Goal: Information Seeking & Learning: Check status

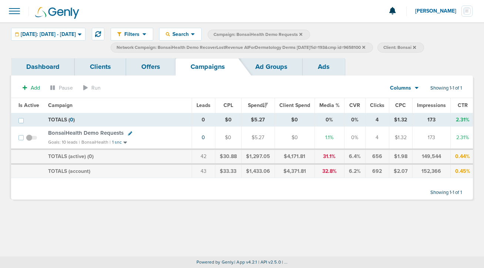
click at [365, 48] on icon at bounding box center [363, 47] width 3 height 4
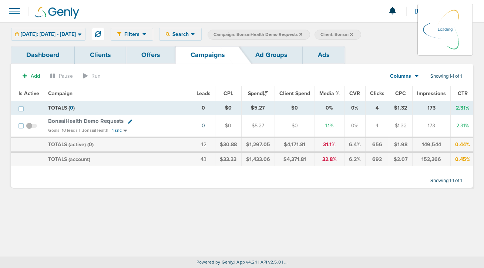
click at [302, 33] on icon at bounding box center [300, 34] width 3 height 4
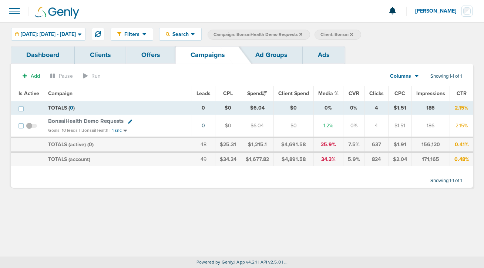
click at [353, 34] on icon at bounding box center [351, 34] width 3 height 3
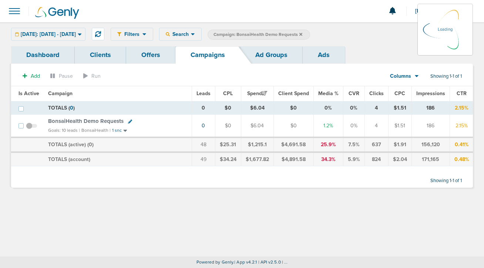
click at [302, 33] on icon at bounding box center [300, 34] width 3 height 4
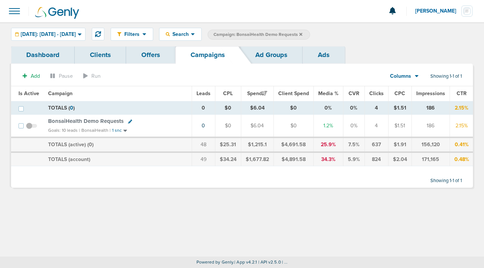
click at [302, 32] on icon at bounding box center [300, 34] width 3 height 4
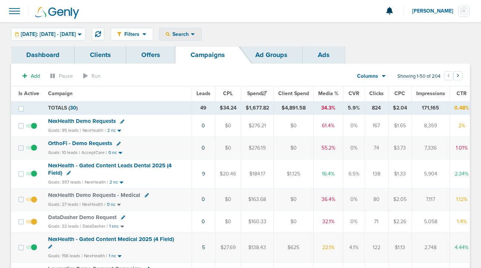
click at [191, 34] on span "Search" at bounding box center [180, 34] width 21 height 6
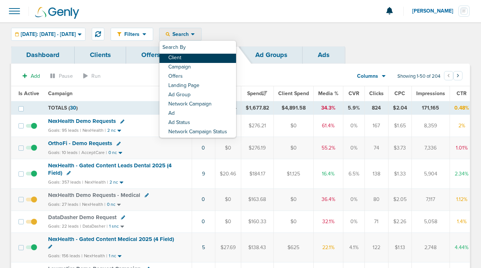
click at [198, 57] on link "Client" at bounding box center [198, 58] width 77 height 9
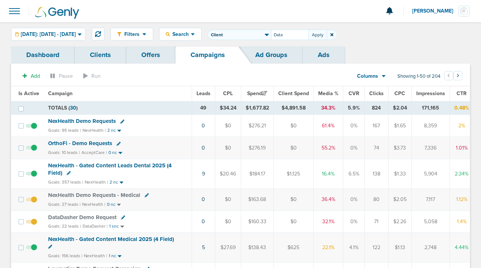
type input "Data"
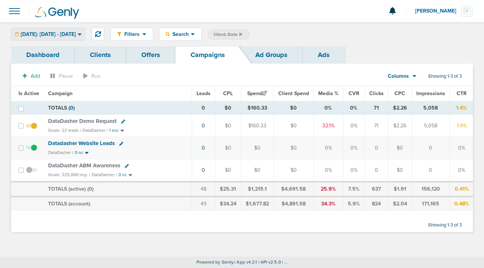
click at [62, 32] on span "[DATE]: [DATE] - [DATE]" at bounding box center [48, 34] width 55 height 5
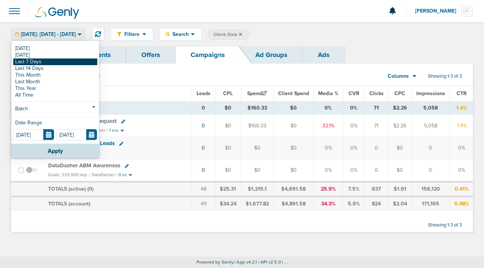
click at [51, 61] on link "Last 7 Days" at bounding box center [55, 61] width 84 height 7
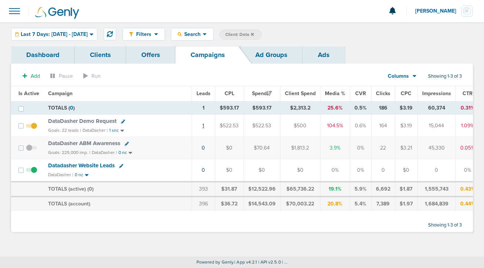
click at [202, 128] on link "1" at bounding box center [203, 126] width 2 height 6
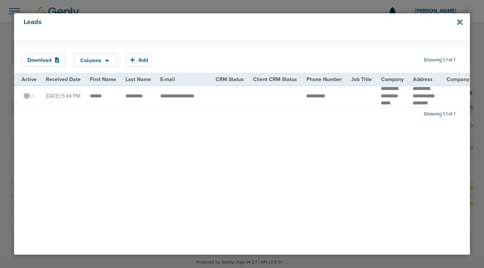
click at [460, 21] on icon at bounding box center [460, 23] width 6 height 6
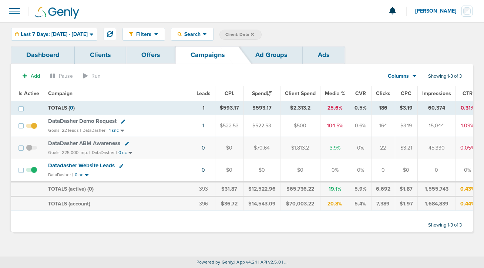
click at [482, 240] on div "Dashboard Clients Offers Campaigns Ad Groups Ads Add Pause Run Columns Media St…" at bounding box center [242, 142] width 484 height 193
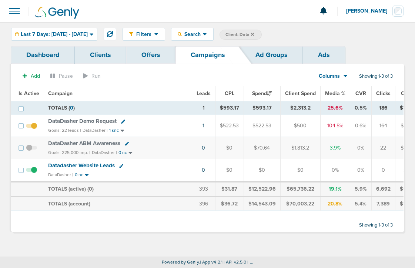
click at [373, 12] on span "[PERSON_NAME]" at bounding box center [369, 11] width 46 height 5
click at [356, 33] on link "Sign Out" at bounding box center [367, 31] width 74 height 9
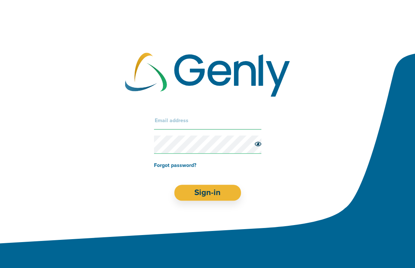
click at [182, 114] on input "text" at bounding box center [207, 121] width 107 height 18
type input "[EMAIL_ADDRESS][DOMAIN_NAME]"
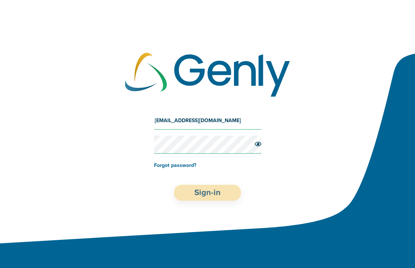
click at [204, 188] on button "Sign-in" at bounding box center [207, 193] width 67 height 16
